Goal: Browse casually

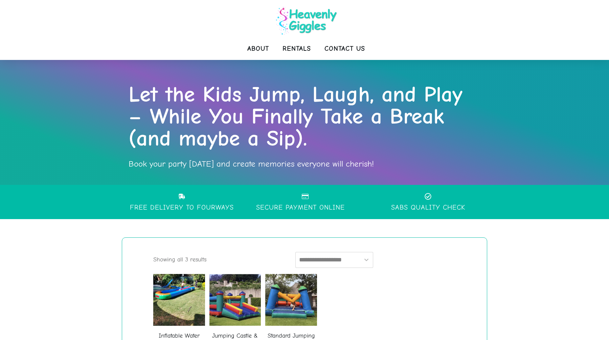
click at [295, 21] on img at bounding box center [307, 20] width 68 height 35
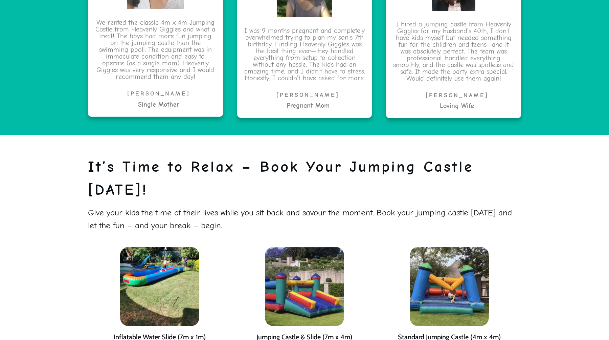
scroll to position [1550, 0]
